Goal: Transaction & Acquisition: Obtain resource

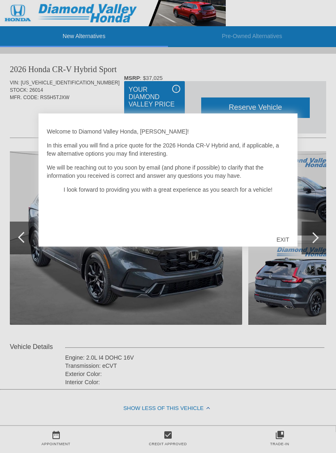
click at [294, 239] on div "EXIT" at bounding box center [283, 240] width 29 height 25
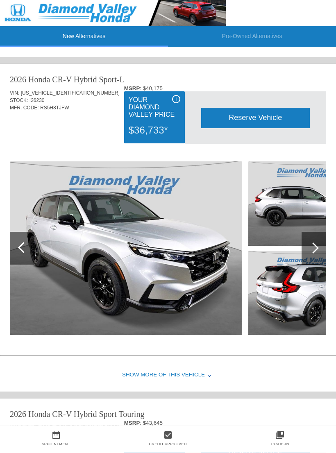
scroll to position [369, 0]
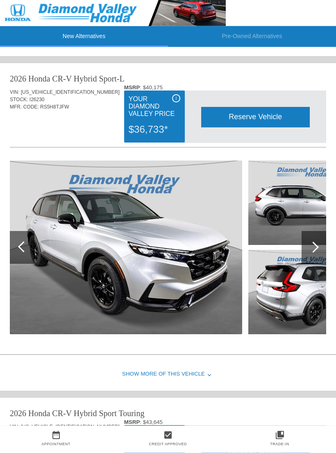
click at [214, 371] on div "Show More of this Vehicle" at bounding box center [168, 375] width 336 height 33
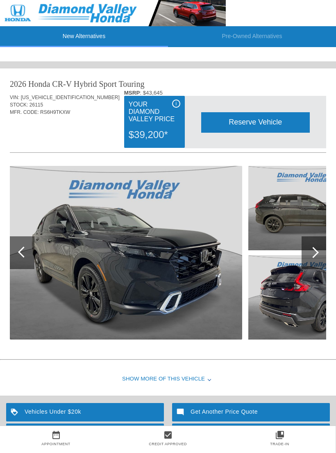
scroll to position [743, 0]
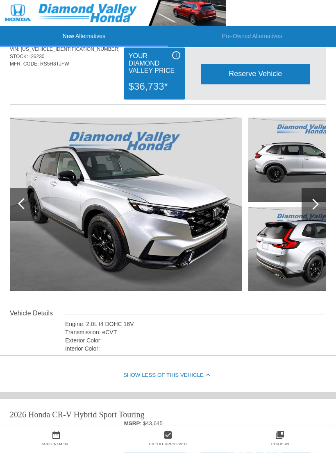
click at [315, 201] on div at bounding box center [313, 204] width 11 height 11
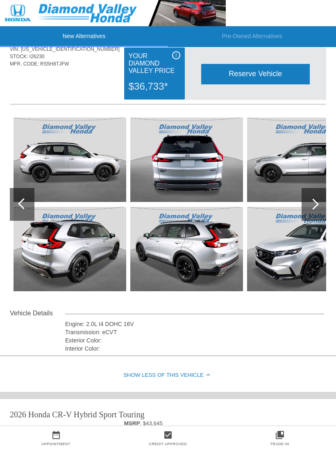
click at [315, 208] on div at bounding box center [314, 204] width 25 height 33
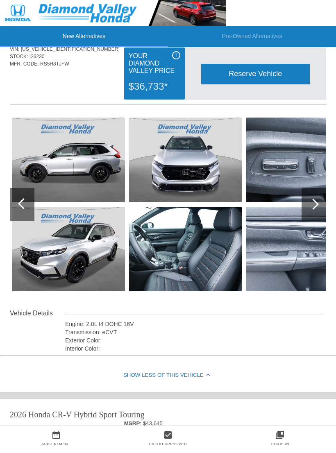
click at [296, 232] on img at bounding box center [302, 249] width 113 height 84
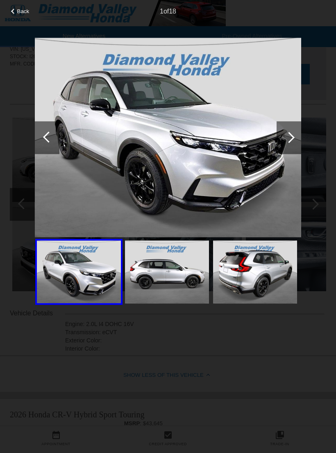
click at [280, 150] on div at bounding box center [289, 137] width 25 height 33
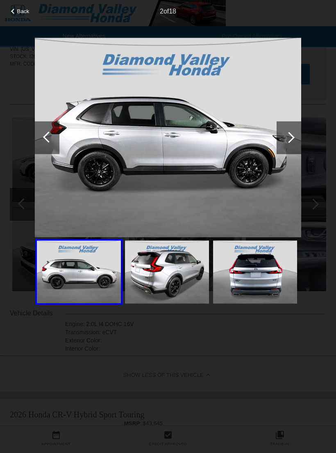
click at [289, 143] on div at bounding box center [289, 137] width 11 height 11
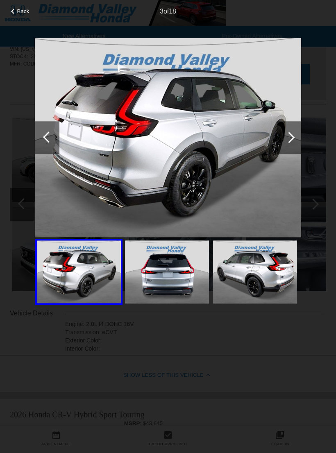
click at [287, 143] on div at bounding box center [289, 137] width 11 height 11
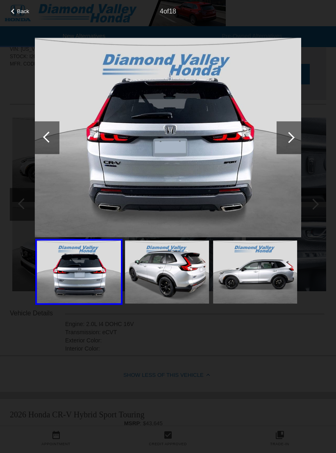
click at [292, 154] on div at bounding box center [289, 137] width 25 height 33
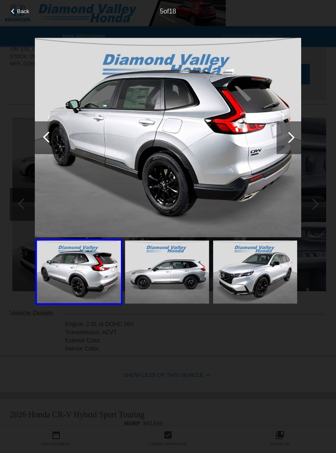
click at [297, 146] on div at bounding box center [289, 137] width 25 height 33
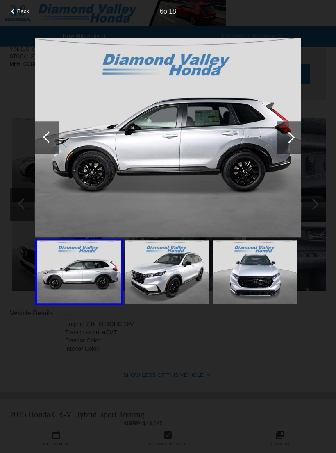
click at [300, 150] on div at bounding box center [289, 137] width 25 height 33
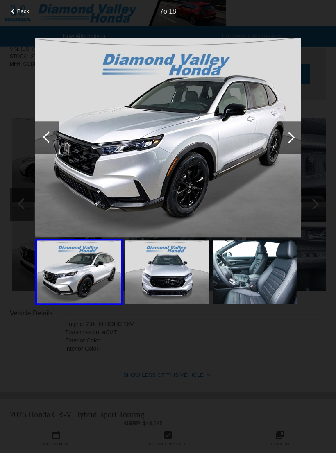
click at [291, 141] on div at bounding box center [289, 137] width 11 height 11
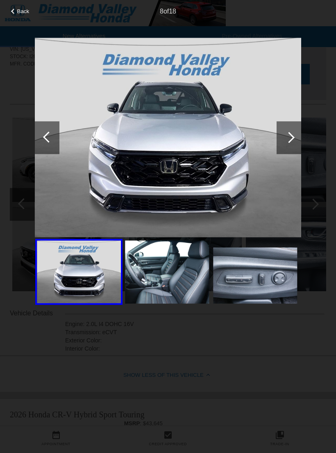
click at [295, 151] on div at bounding box center [289, 137] width 25 height 33
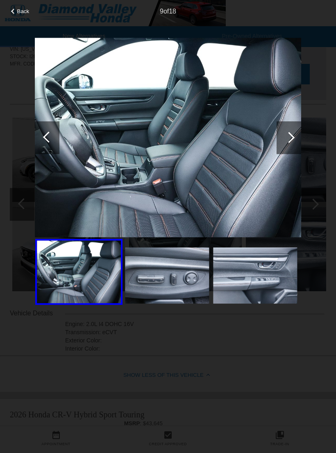
click at [298, 145] on div at bounding box center [289, 137] width 25 height 33
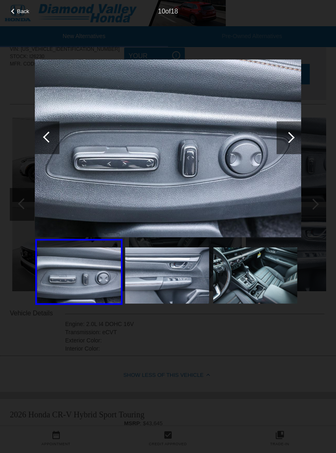
click at [286, 154] on div at bounding box center [289, 137] width 25 height 33
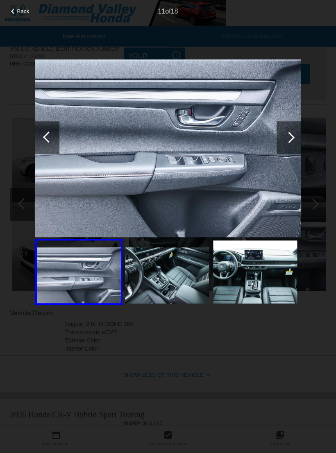
click at [296, 146] on div at bounding box center [289, 137] width 25 height 33
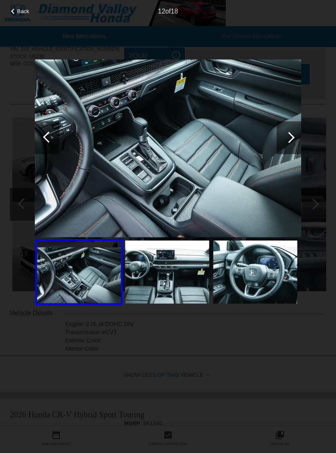
click at [293, 152] on div at bounding box center [289, 137] width 25 height 33
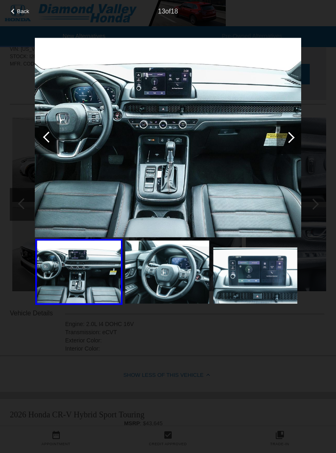
click at [15, 10] on div "Back" at bounding box center [20, 10] width 41 height 4
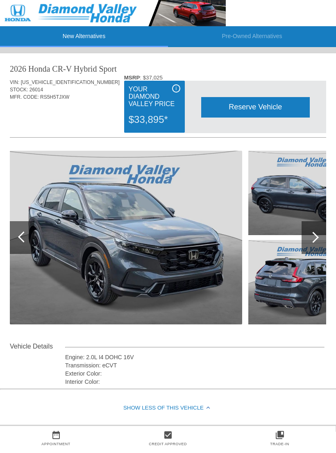
scroll to position [0, 0]
